Goal: Contribute content: Contribute content

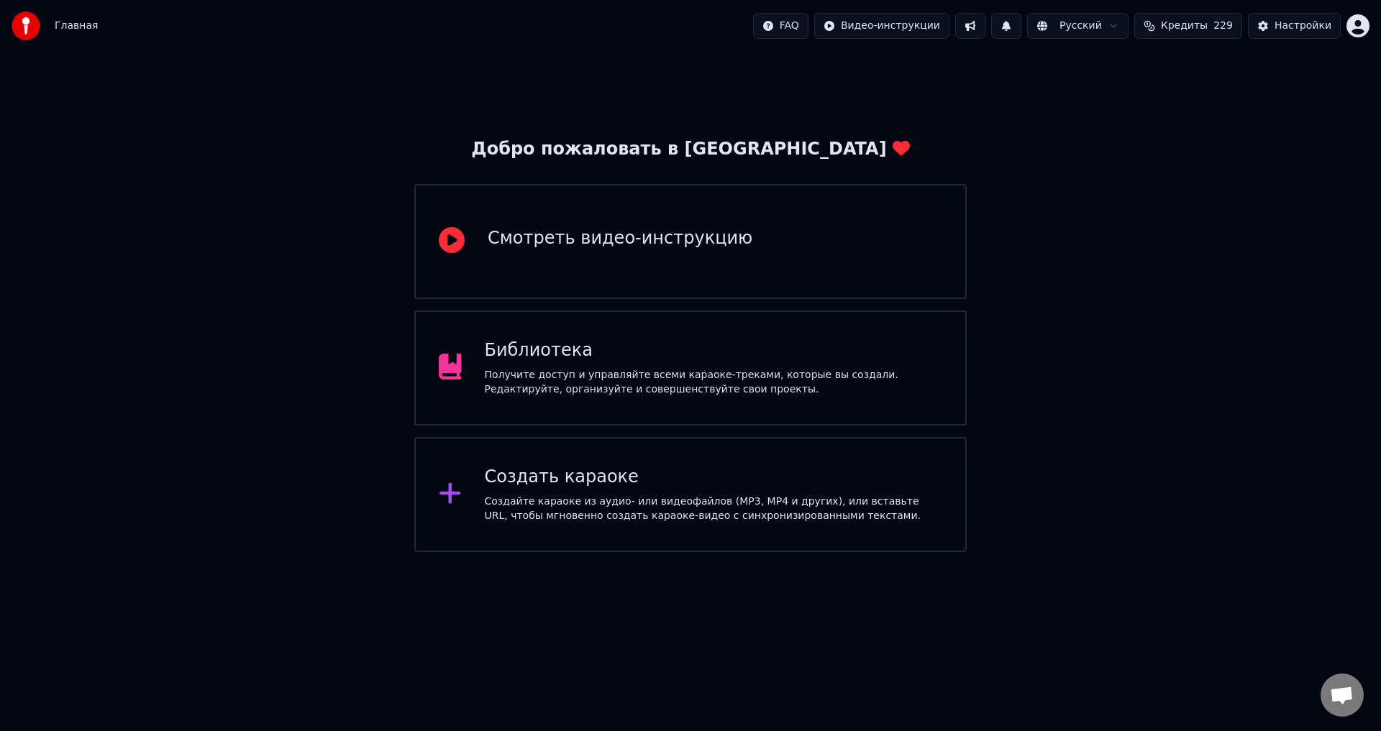
click at [906, 406] on div "Библиотека Получите доступ и управляйте всеми караоке-треками, которые вы созда…" at bounding box center [690, 368] width 552 height 115
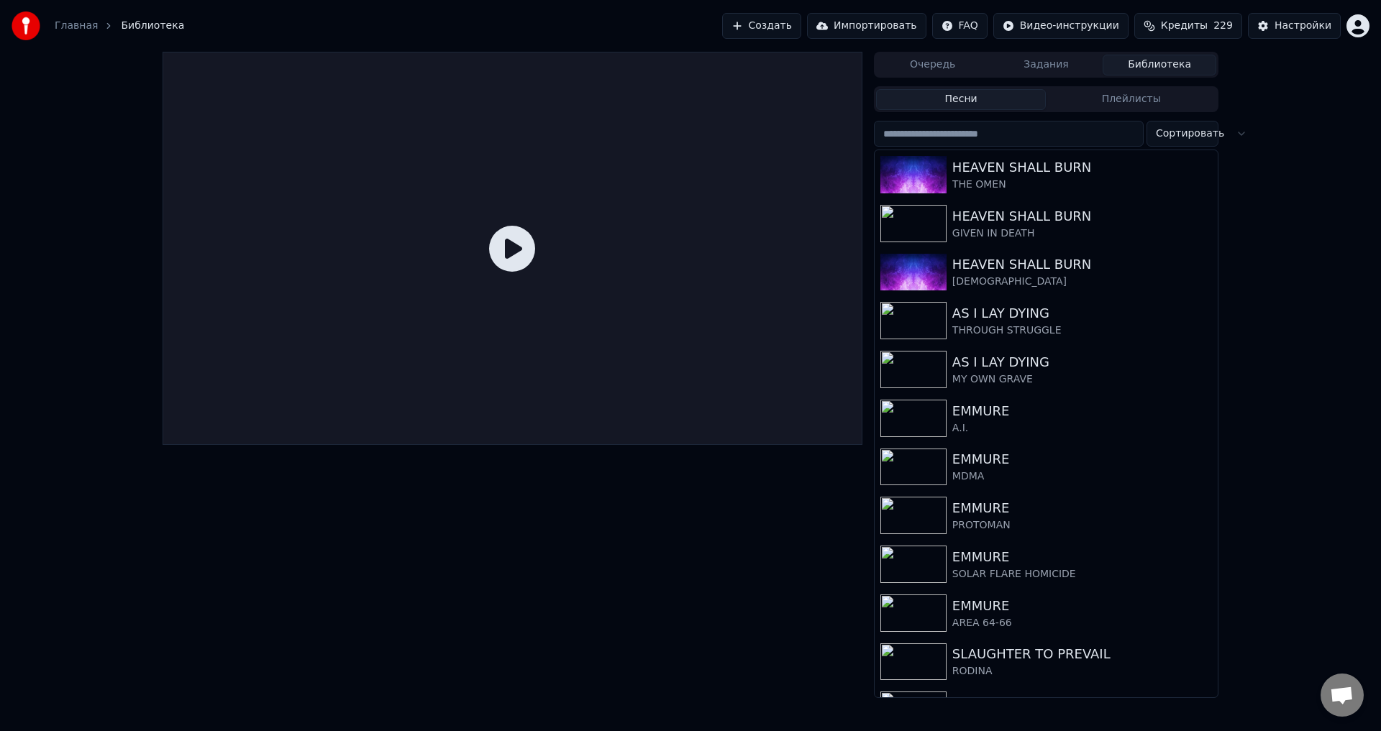
click at [801, 22] on button "Создать" at bounding box center [761, 26] width 79 height 26
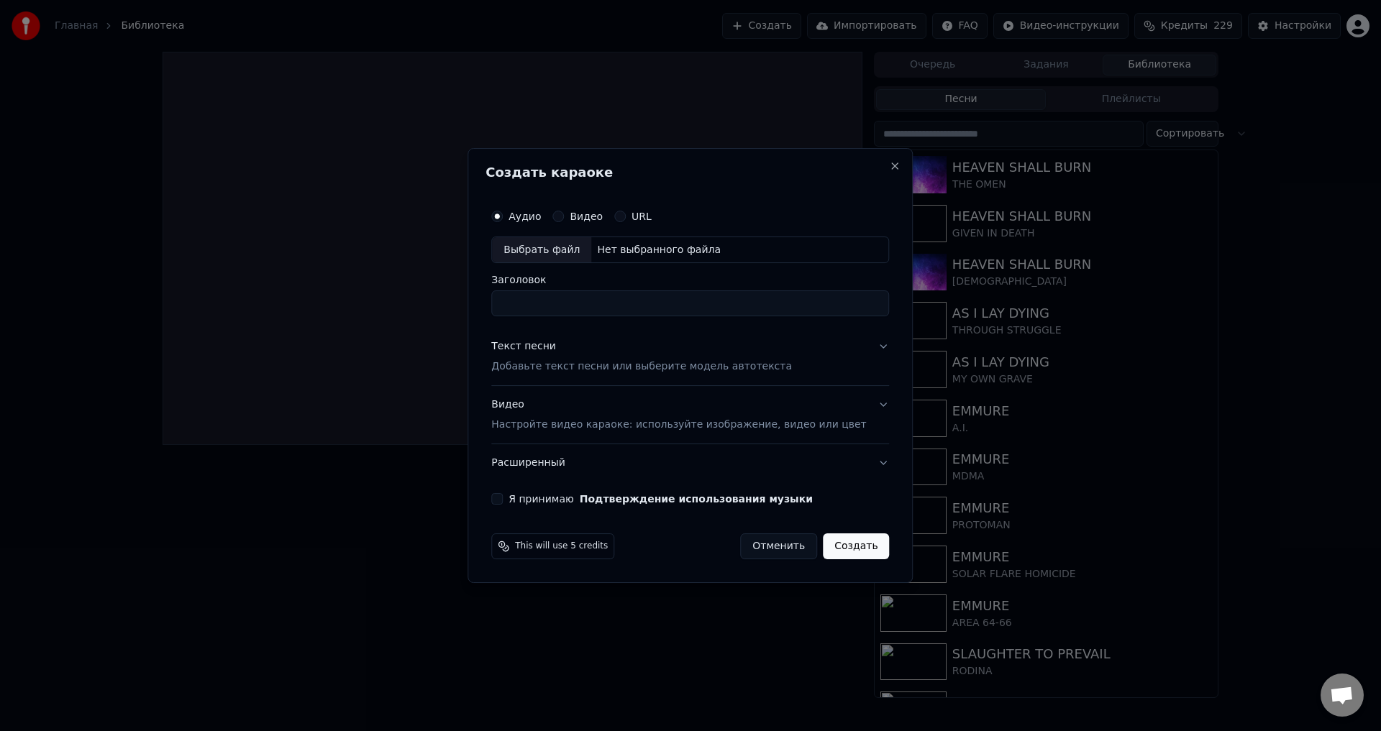
click at [564, 212] on button "Видео" at bounding box center [558, 217] width 12 height 12
click at [567, 251] on div "Выбрать файл" at bounding box center [541, 250] width 99 height 26
click at [503, 216] on button "Аудио" at bounding box center [497, 217] width 12 height 12
click at [539, 247] on div "Выбрать файл" at bounding box center [541, 250] width 99 height 26
click at [543, 301] on input "**********" at bounding box center [690, 304] width 398 height 26
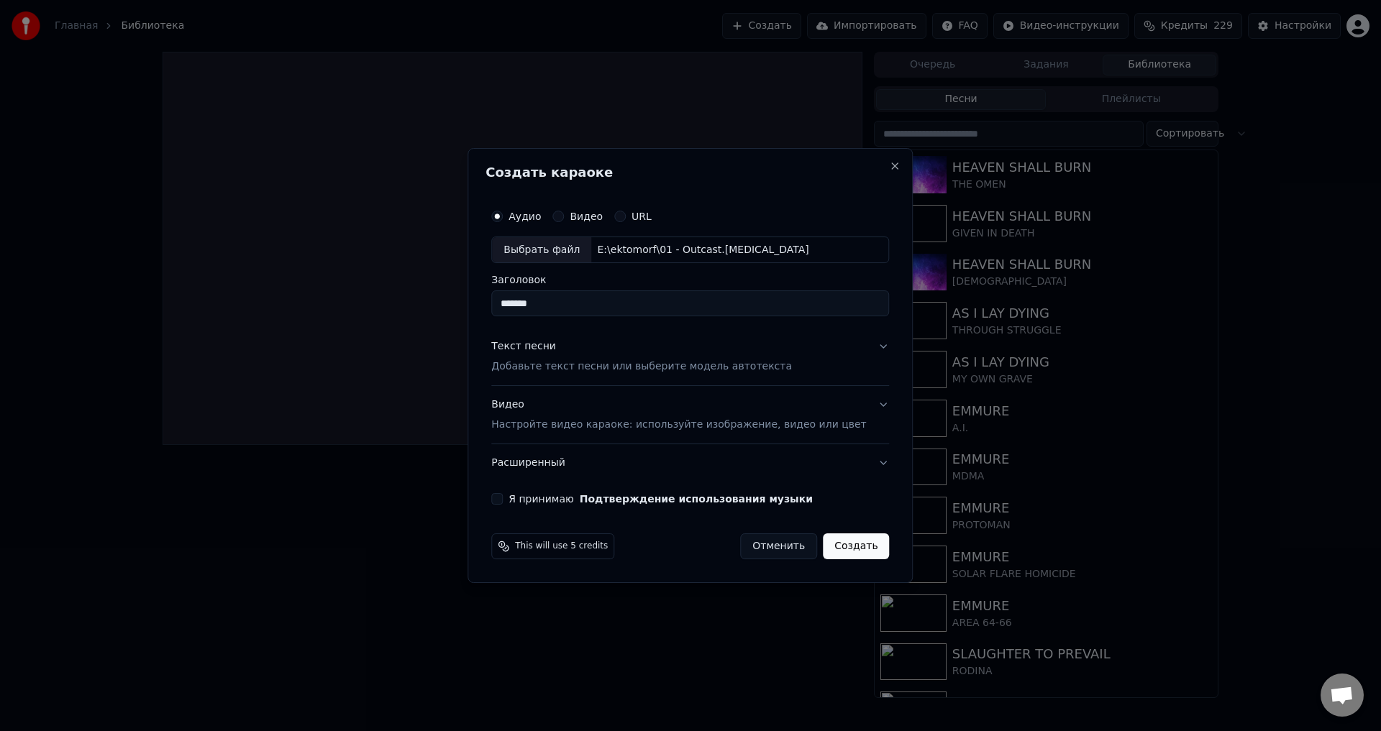
type input "*******"
click at [560, 424] on p "Настройте видео караоке: используйте изображение, видео или цвет" at bounding box center [678, 425] width 375 height 14
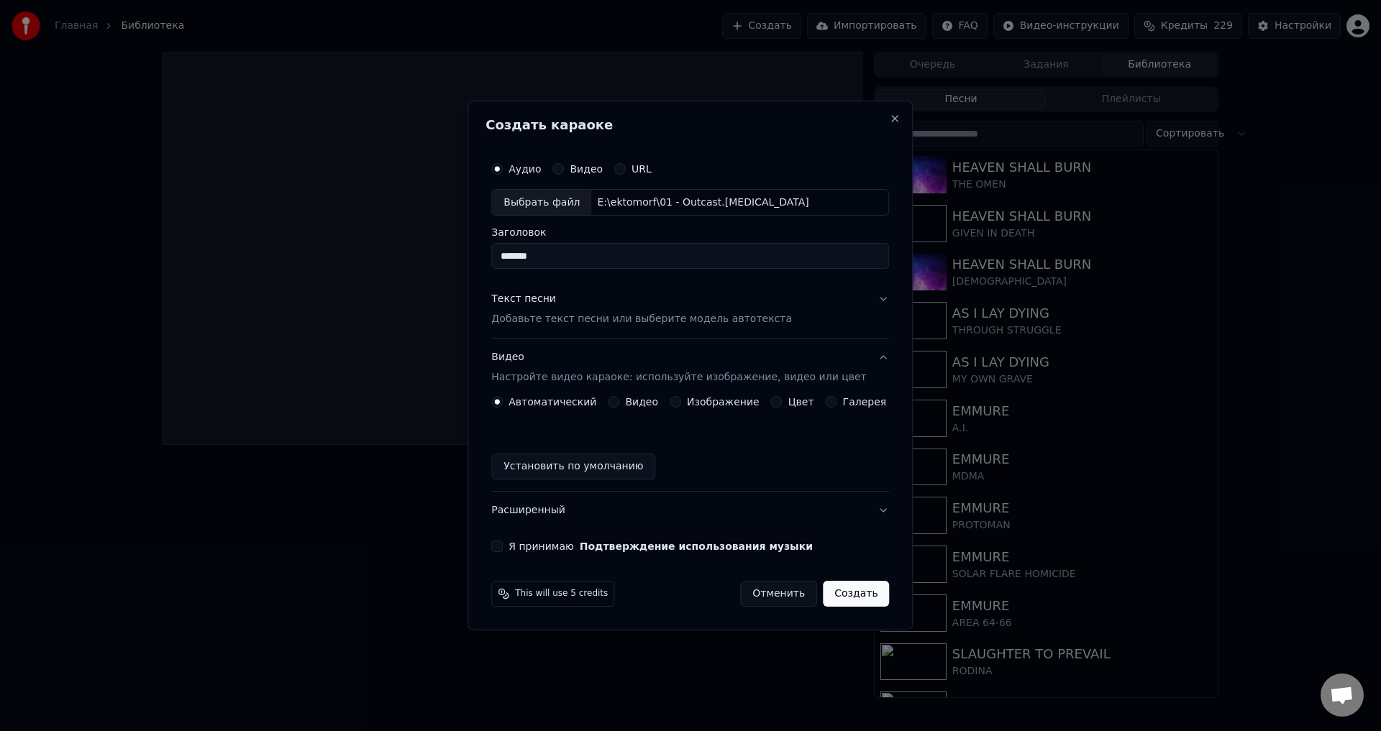
click at [562, 305] on div "Текст песни Добавьте текст песни или выберите модель автотекста" at bounding box center [641, 310] width 301 height 35
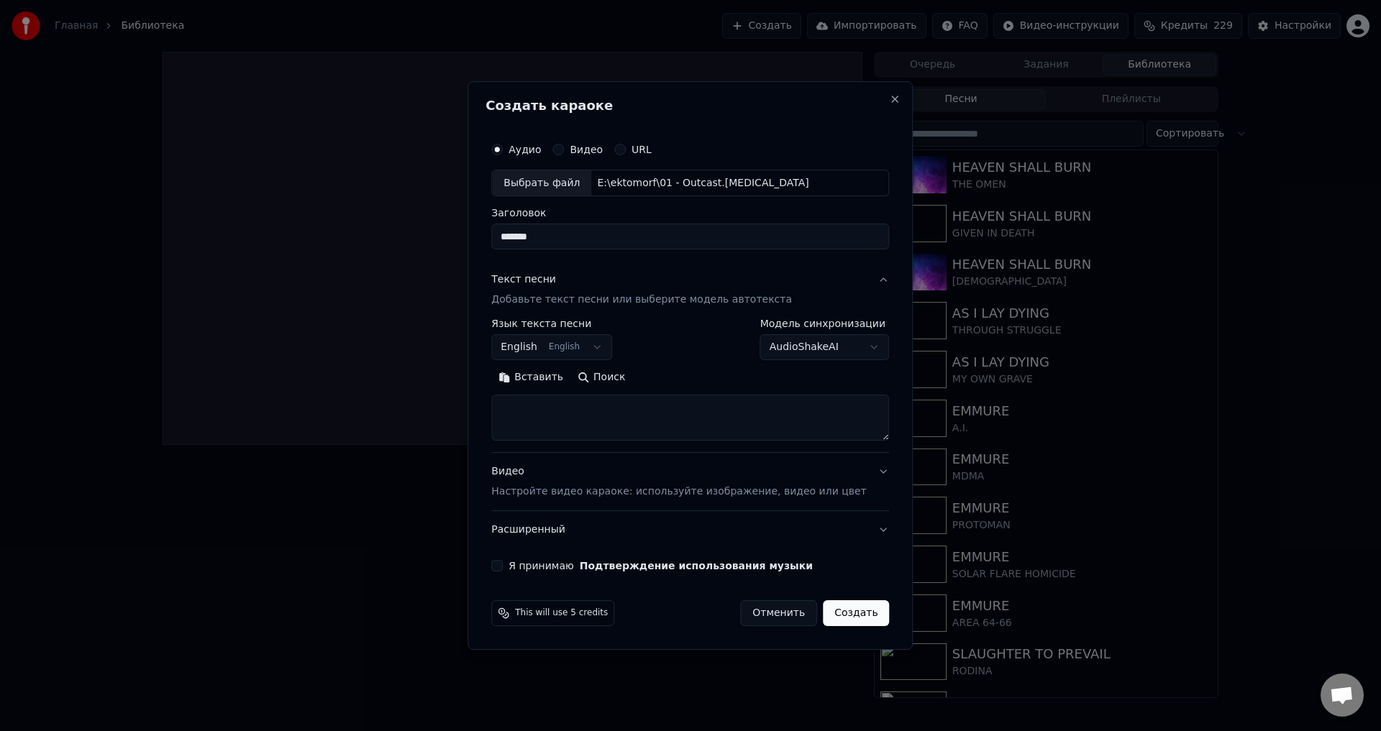
click at [830, 406] on textarea at bounding box center [690, 419] width 398 height 46
paste textarea "**********"
type textarea "**********"
click at [567, 491] on p "Настройте видео караоке: используйте изображение, видео или цвет" at bounding box center [678, 492] width 375 height 14
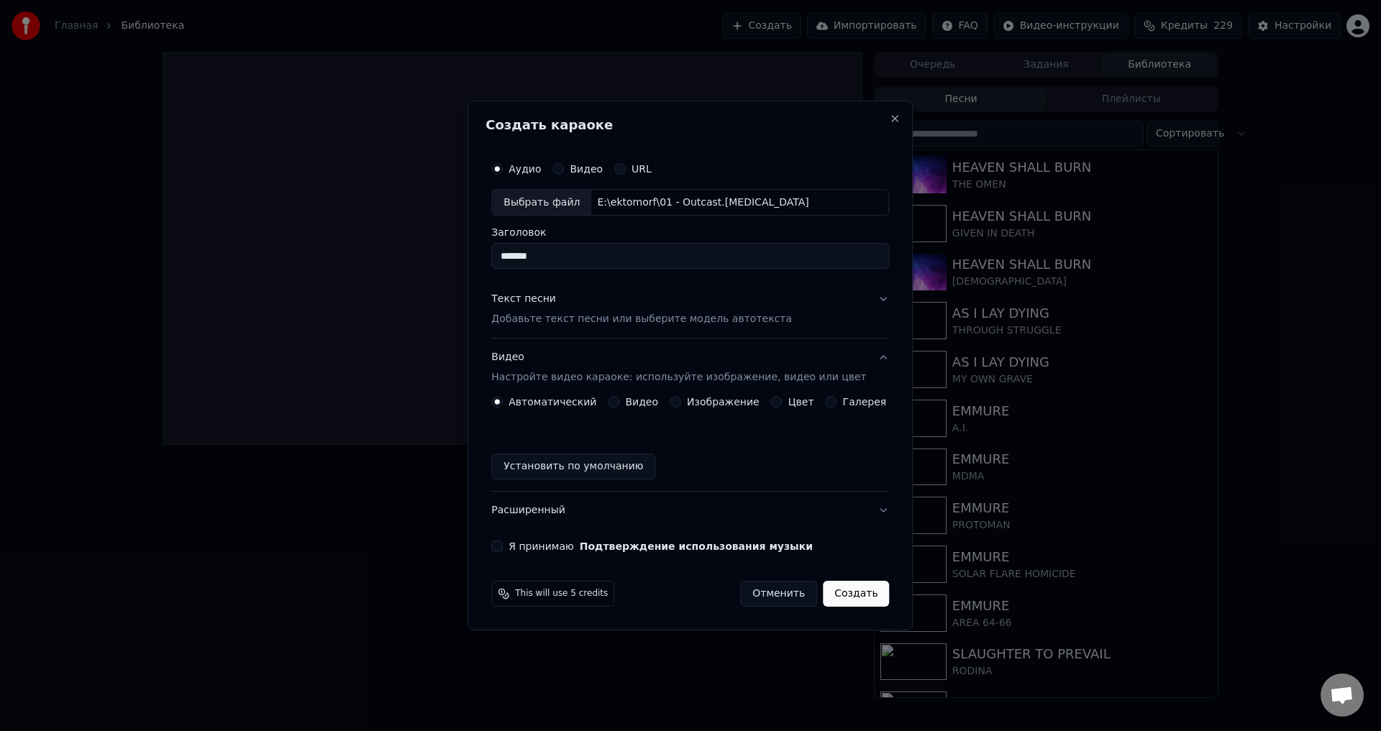
click at [680, 401] on button "Изображение" at bounding box center [676, 402] width 12 height 12
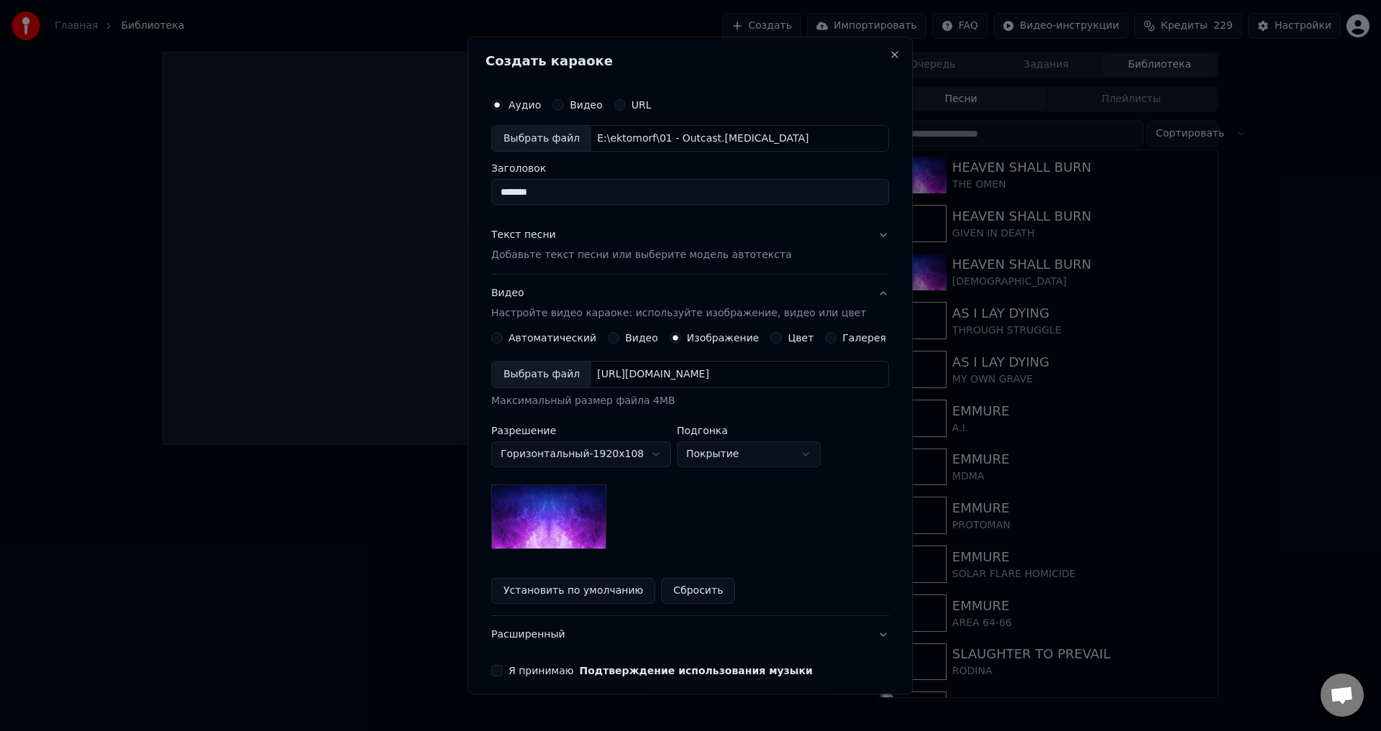
click at [554, 375] on div "Выбрать файл" at bounding box center [541, 376] width 99 height 26
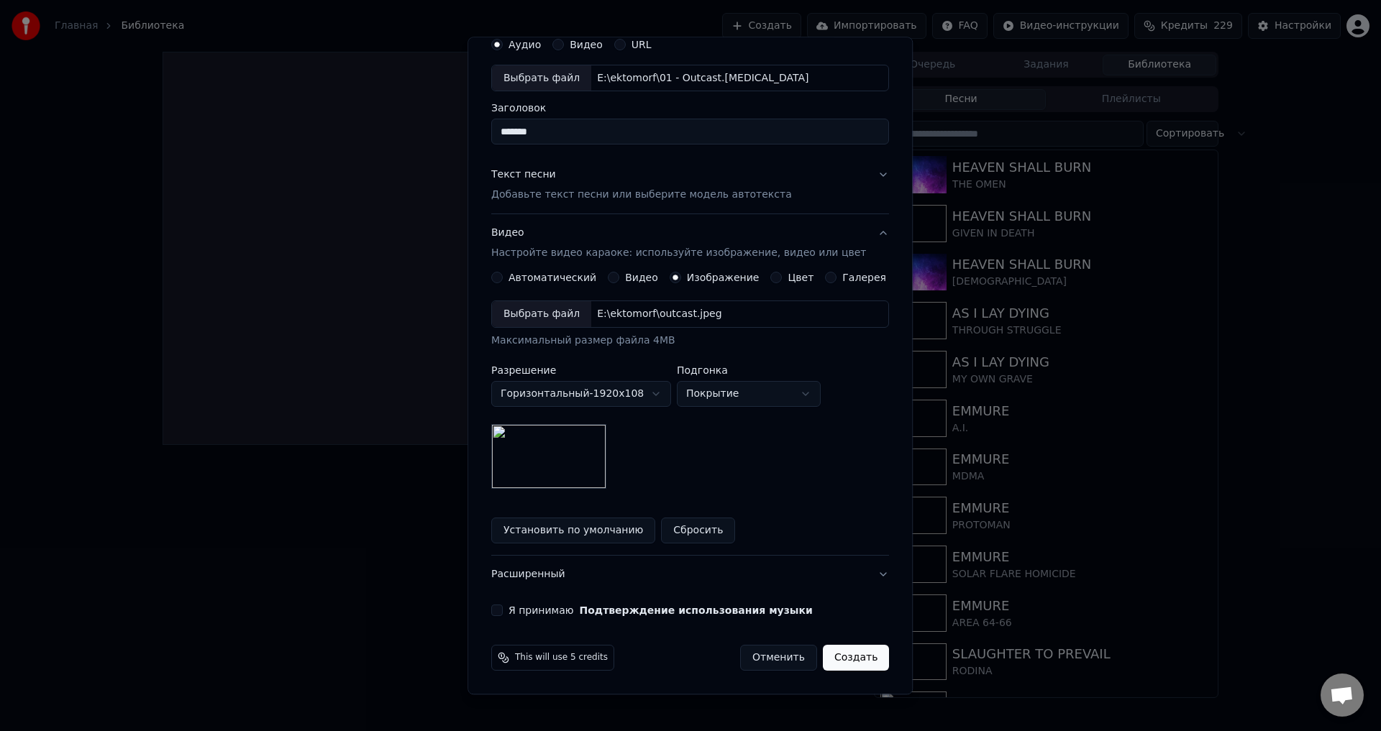
click at [503, 608] on button "Я принимаю Подтверждение использования музыки" at bounding box center [497, 612] width 12 height 12
click at [831, 663] on button "Создать" at bounding box center [856, 659] width 66 height 26
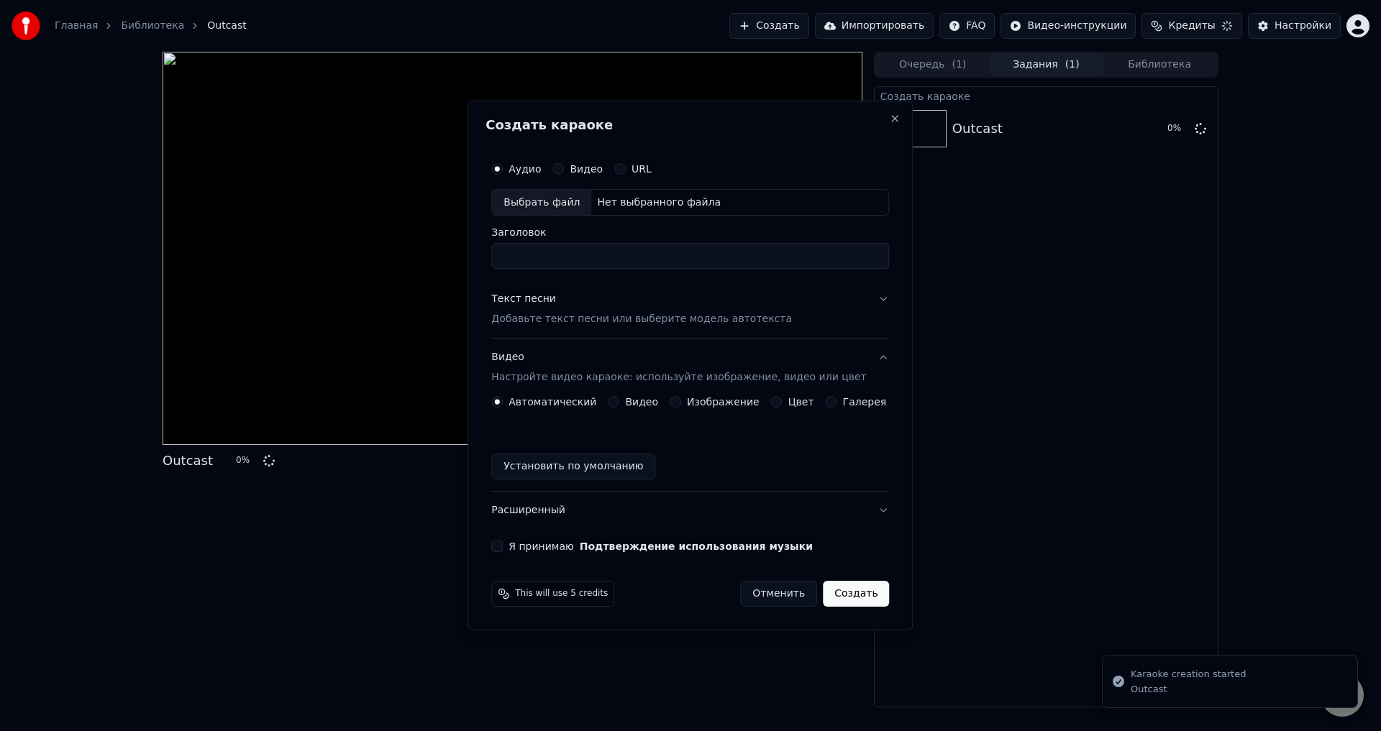
scroll to position [0, 0]
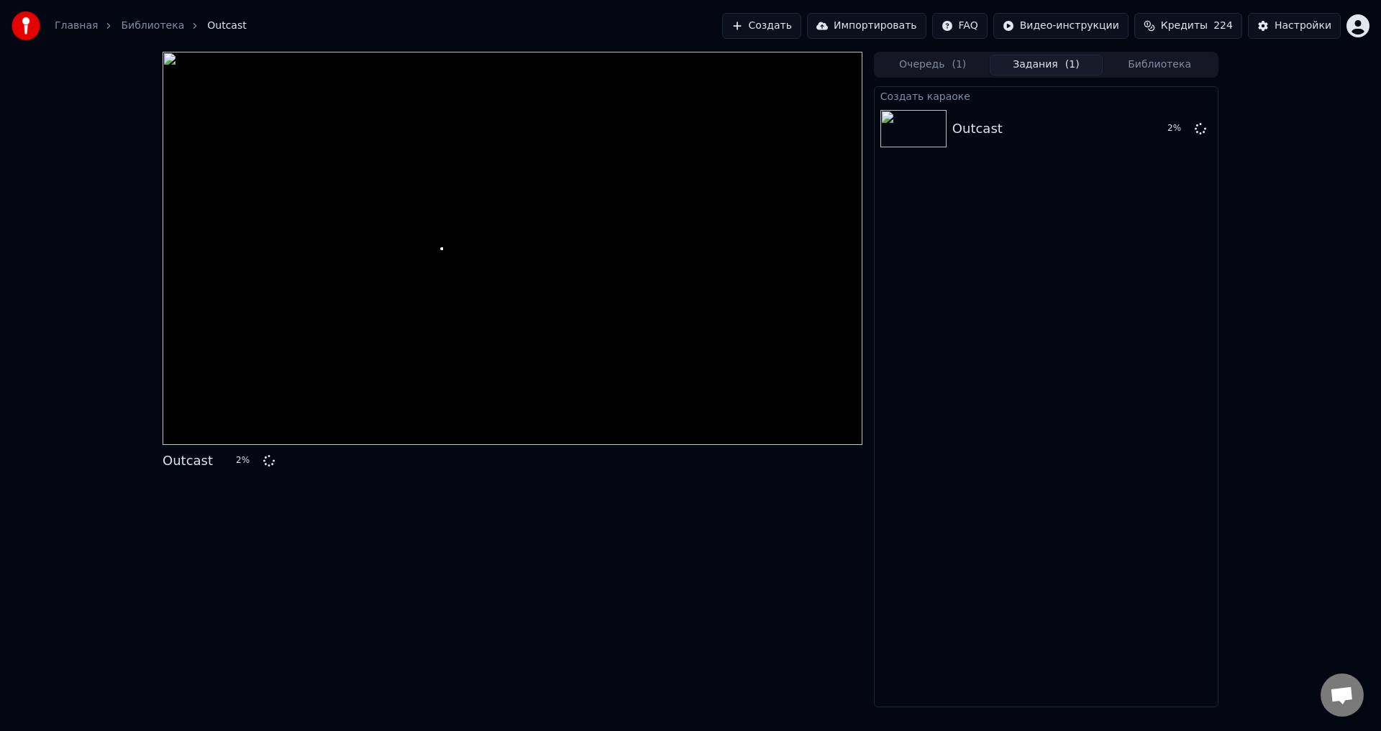
drag, startPoint x: 1267, startPoint y: 167, endPoint x: 1257, endPoint y: 173, distance: 12.2
click at [1267, 167] on div "Outcast 2 % Очередь ( 1 ) Задания ( 1 ) Библиотека Создать караоке Outcast 2 %" at bounding box center [690, 380] width 1381 height 656
click at [493, 465] on div "Outcast 2 %" at bounding box center [513, 461] width 700 height 20
click at [507, 464] on div "Outcast 4 %" at bounding box center [513, 461] width 700 height 20
click at [498, 456] on div "Outcast 6 %" at bounding box center [513, 461] width 700 height 20
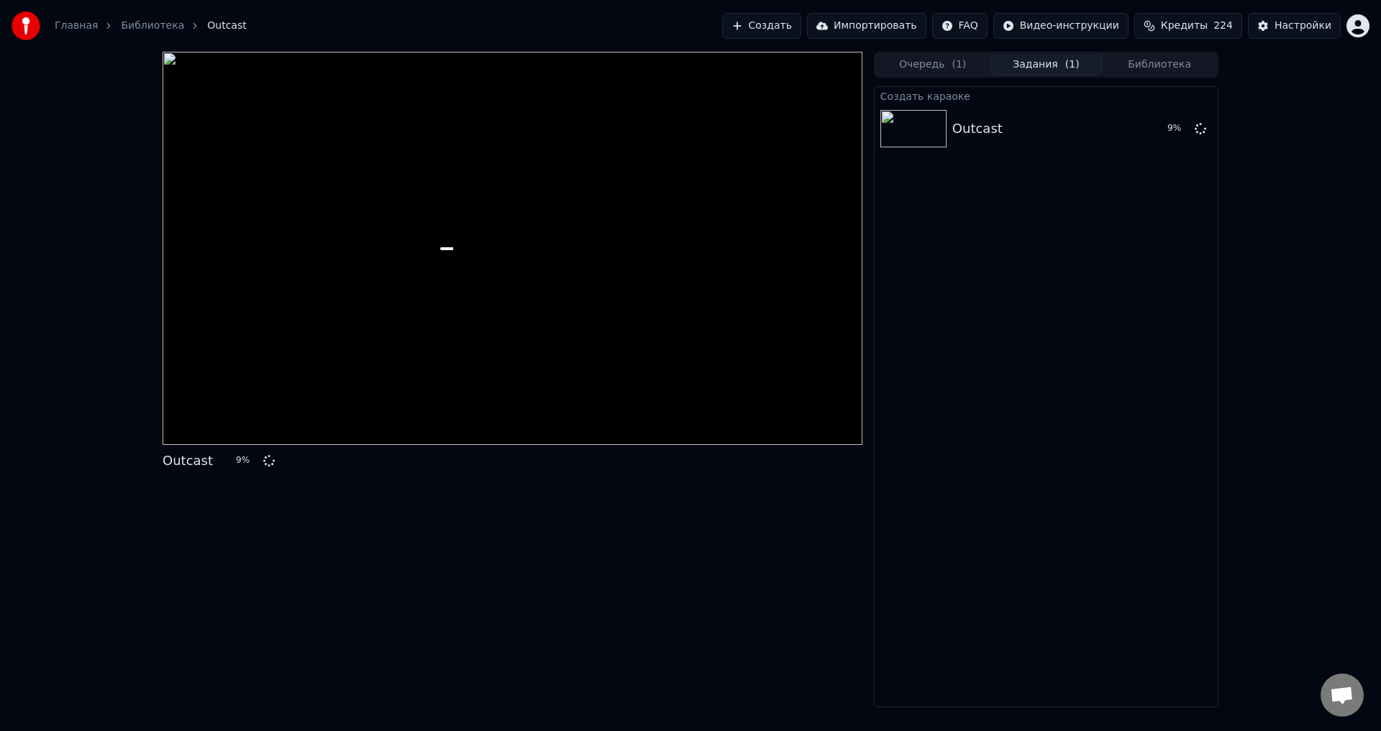
click at [504, 458] on div "Outcast 9 %" at bounding box center [513, 461] width 700 height 20
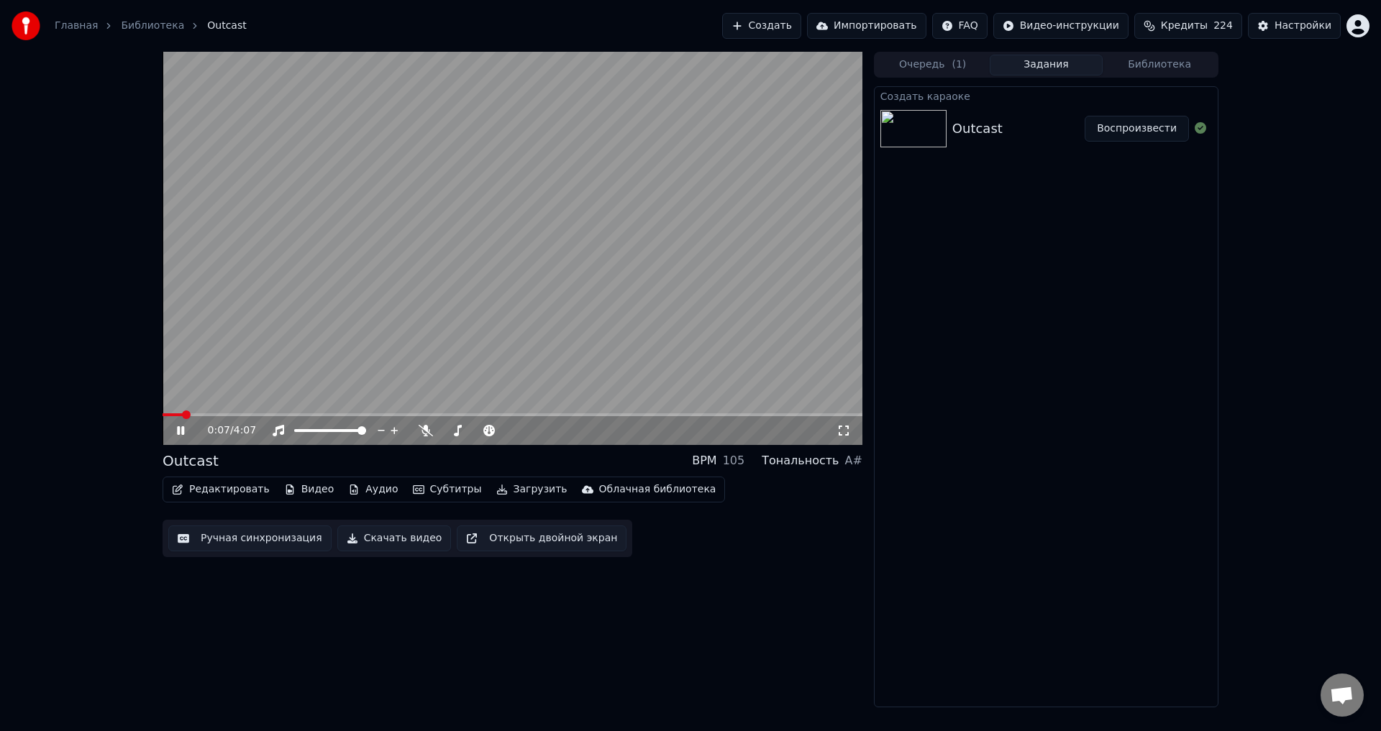
click at [242, 489] on button "Редактировать" at bounding box center [220, 490] width 109 height 20
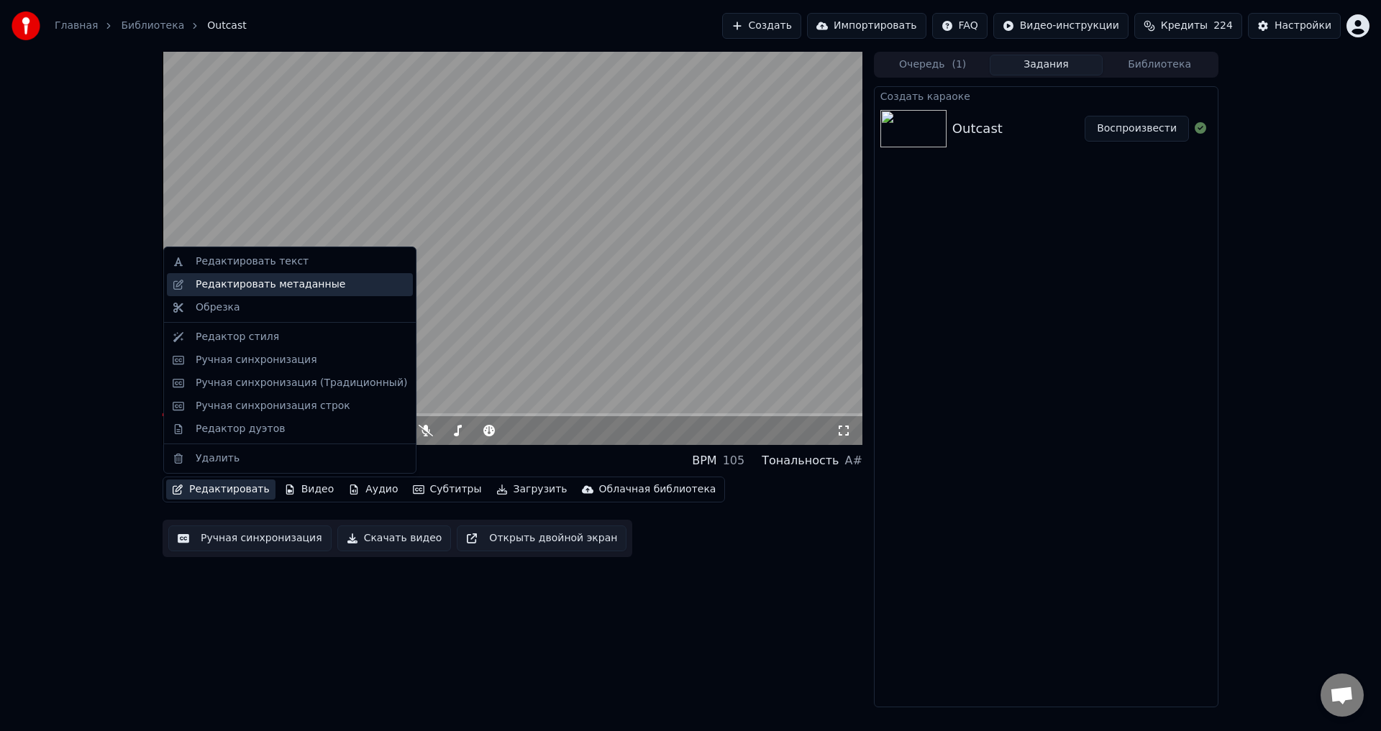
click at [293, 283] on div "Редактировать метаданные" at bounding box center [271, 285] width 150 height 14
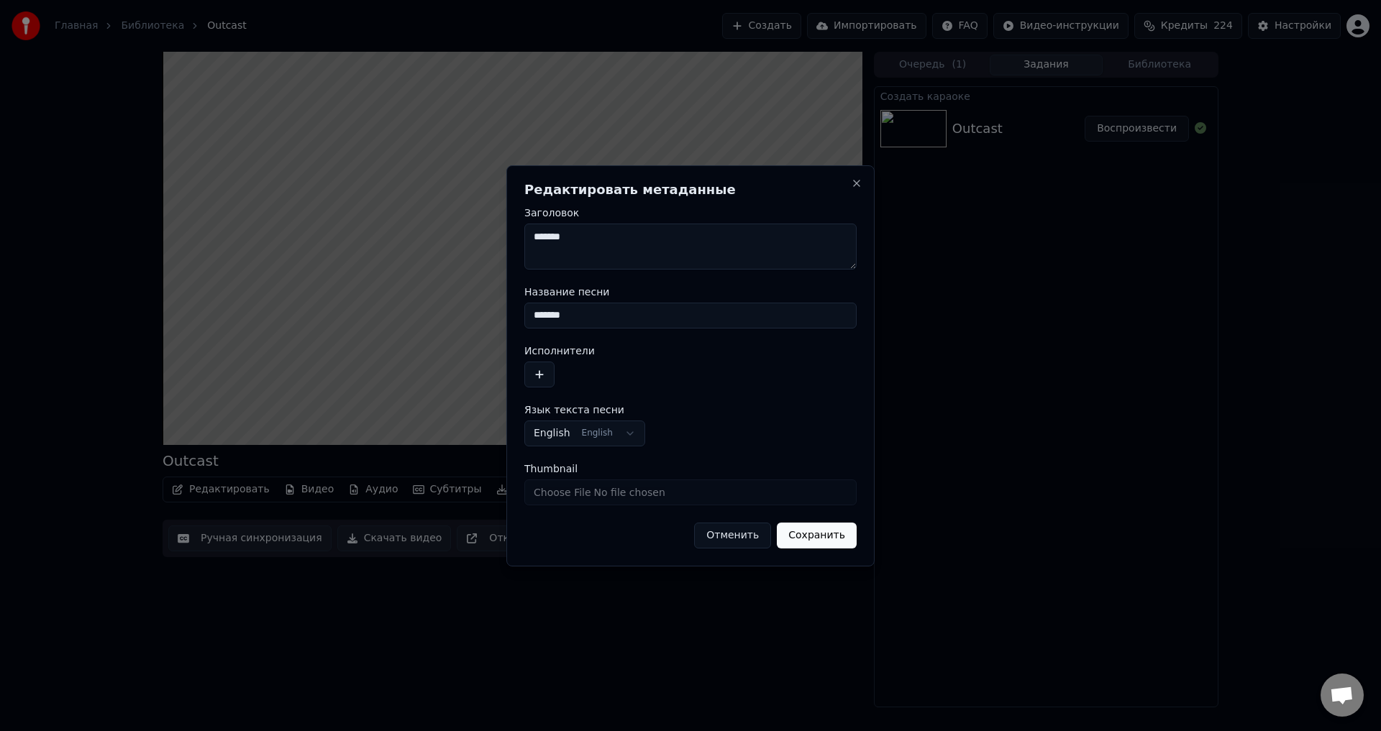
drag, startPoint x: 578, startPoint y: 316, endPoint x: 482, endPoint y: 316, distance: 95.7
click at [482, 316] on body "Главная Библиотека Outcast Создать Импортировать FAQ Видео-инструкции Кредиты 2…" at bounding box center [690, 365] width 1381 height 731
type input "********"
click at [532, 388] on form "**********" at bounding box center [690, 378] width 332 height 341
click at [552, 373] on button "button" at bounding box center [539, 375] width 30 height 26
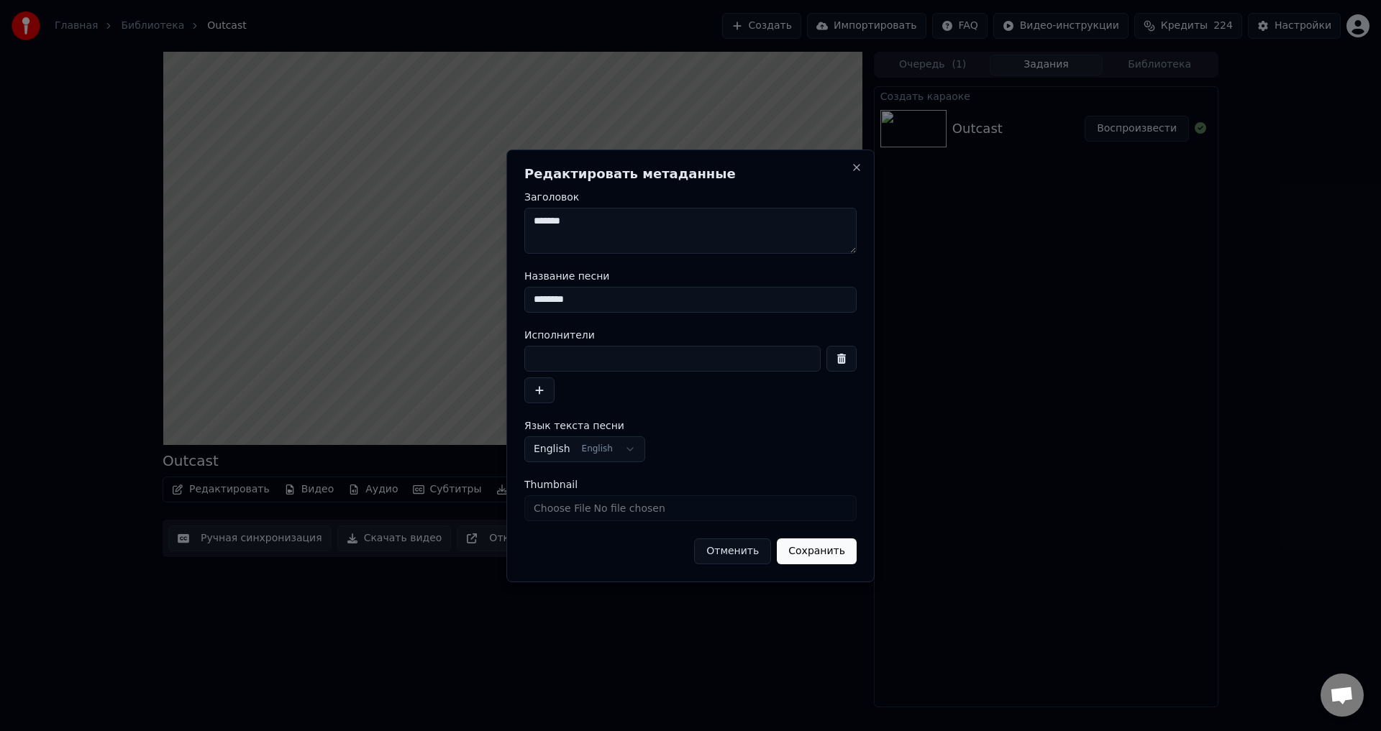
click at [612, 363] on input at bounding box center [672, 359] width 296 height 26
type input "*******"
click at [793, 552] on button "Сохранить" at bounding box center [817, 552] width 80 height 26
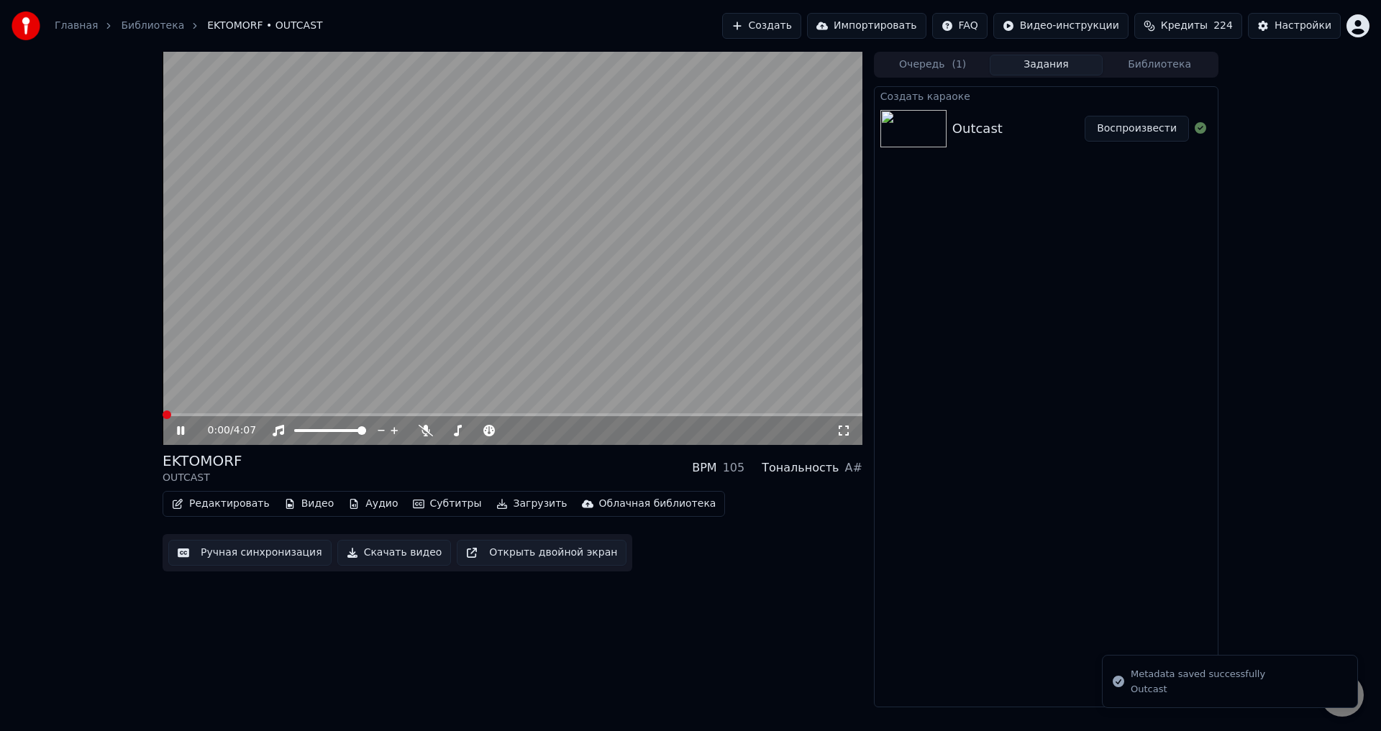
click at [163, 415] on span at bounding box center [163, 415] width 0 height 3
click at [227, 416] on span at bounding box center [513, 415] width 700 height 3
click at [843, 432] on icon at bounding box center [843, 431] width 14 height 12
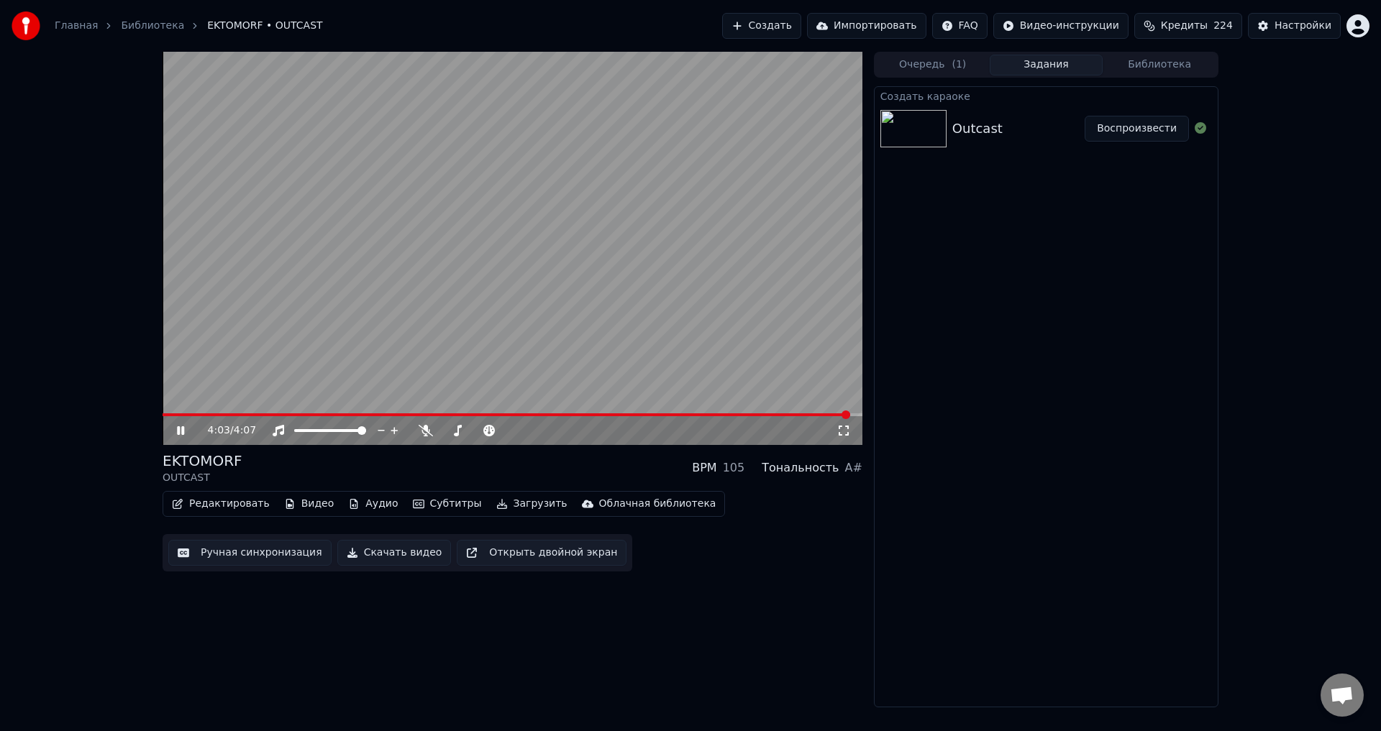
click at [527, 258] on video at bounding box center [513, 248] width 700 height 393
click at [497, 468] on div "EKTOMORF OUTCAST BPM 105 Тональность A#" at bounding box center [513, 468] width 700 height 35
